Goal: Understand process/instructions

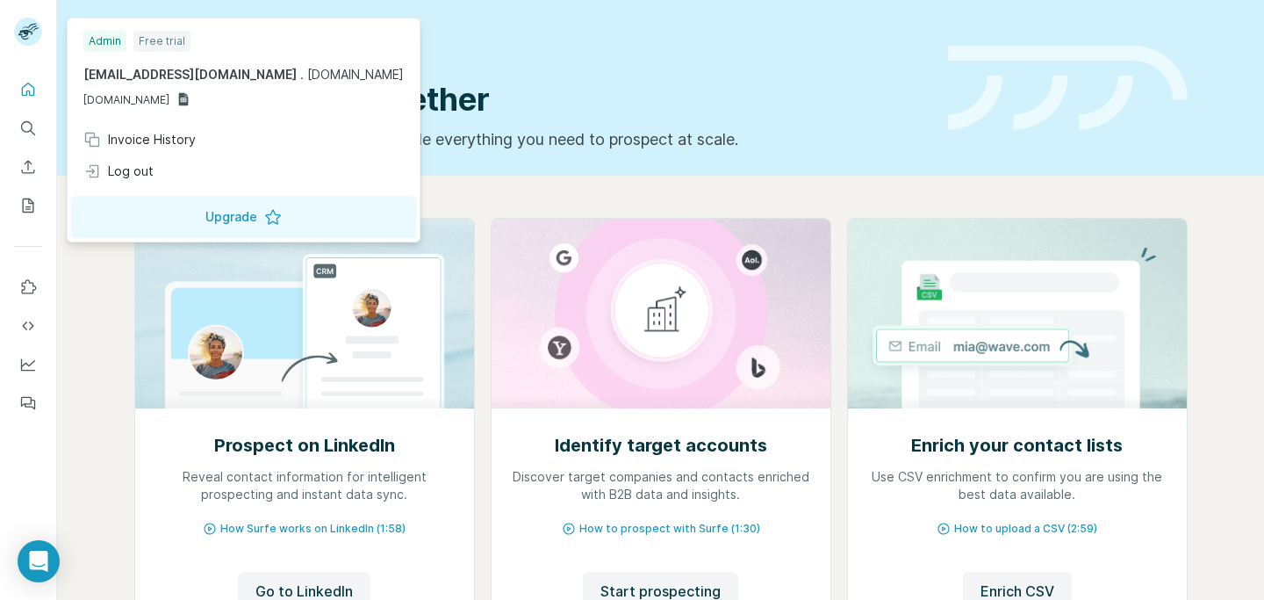
click at [31, 28] on img at bounding box center [28, 32] width 28 height 28
click at [25, 34] on img at bounding box center [28, 32] width 28 height 28
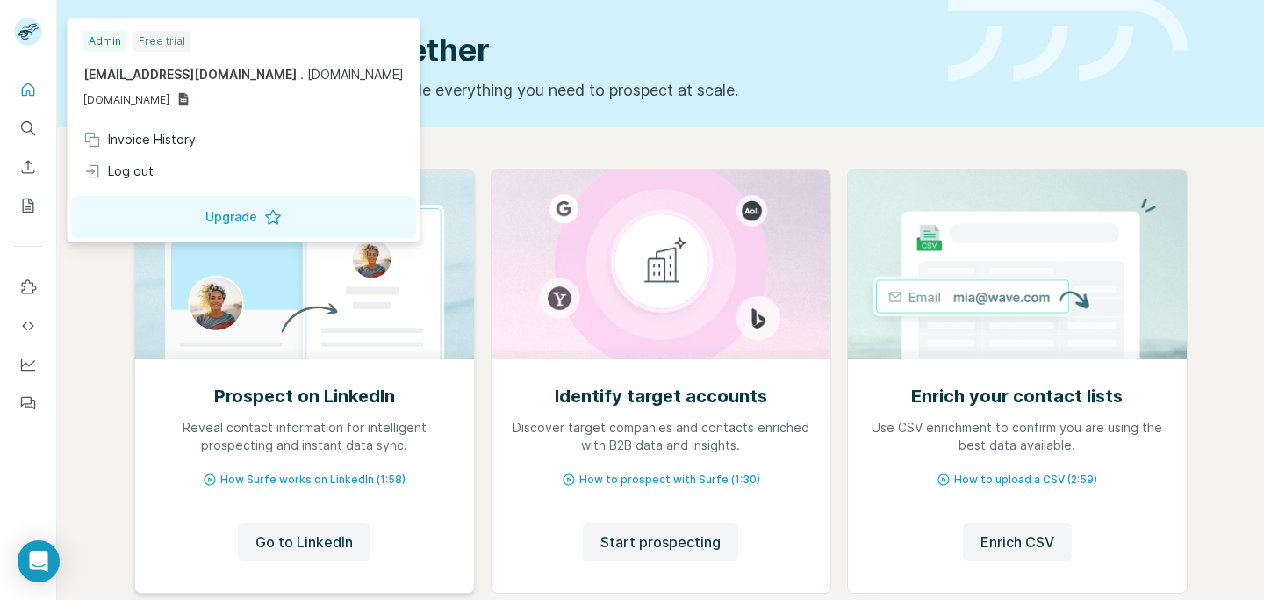
scroll to position [80, 0]
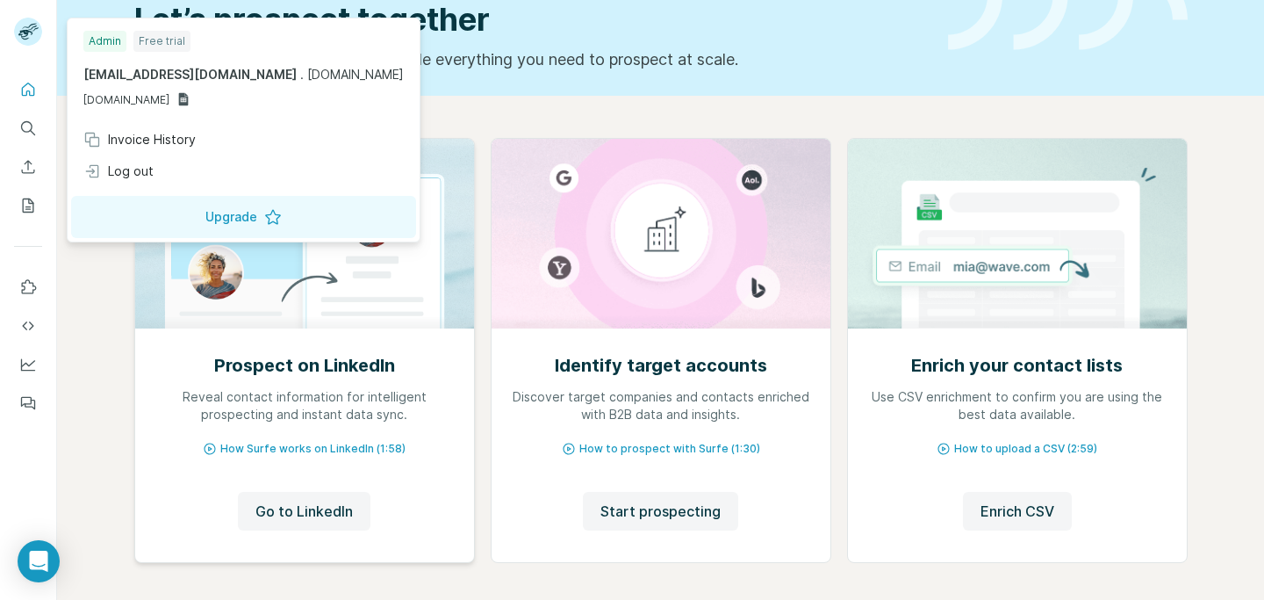
click at [290, 457] on div "Prospect on LinkedIn Reveal contact information for intelligent prospecting and…" at bounding box center [304, 445] width 339 height 234
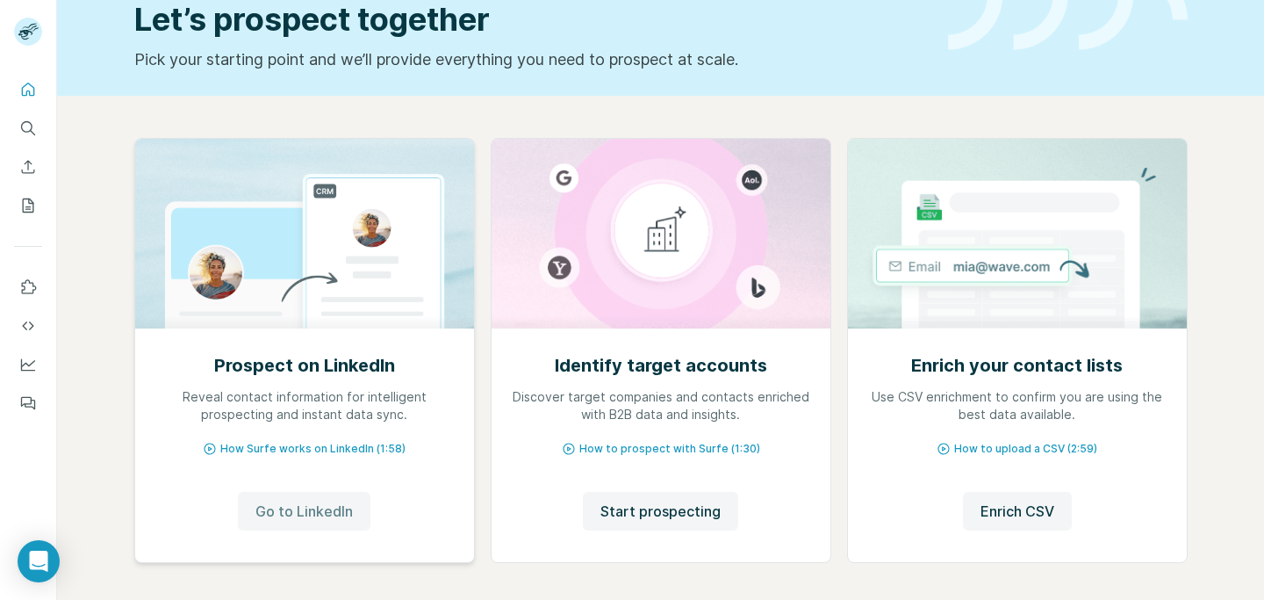
click at [303, 513] on span "Go to LinkedIn" at bounding box center [304, 510] width 97 height 21
